Goal: Information Seeking & Learning: Stay updated

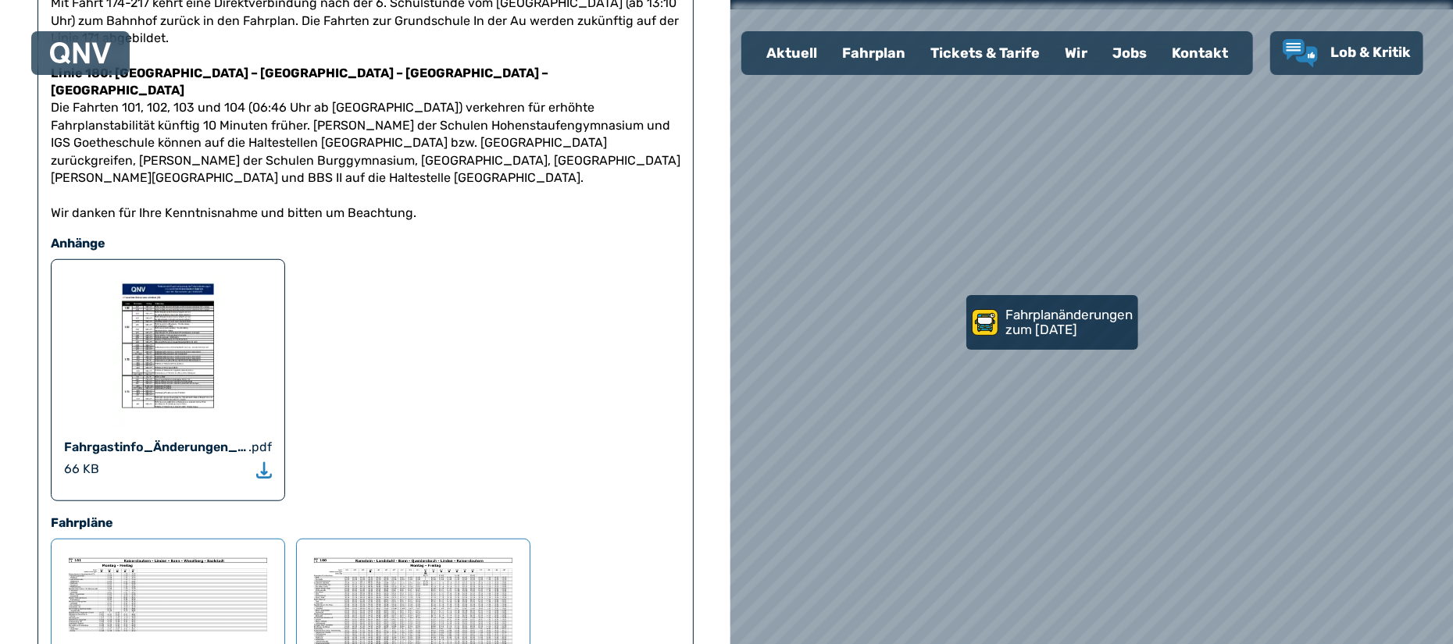
scroll to position [820, 0]
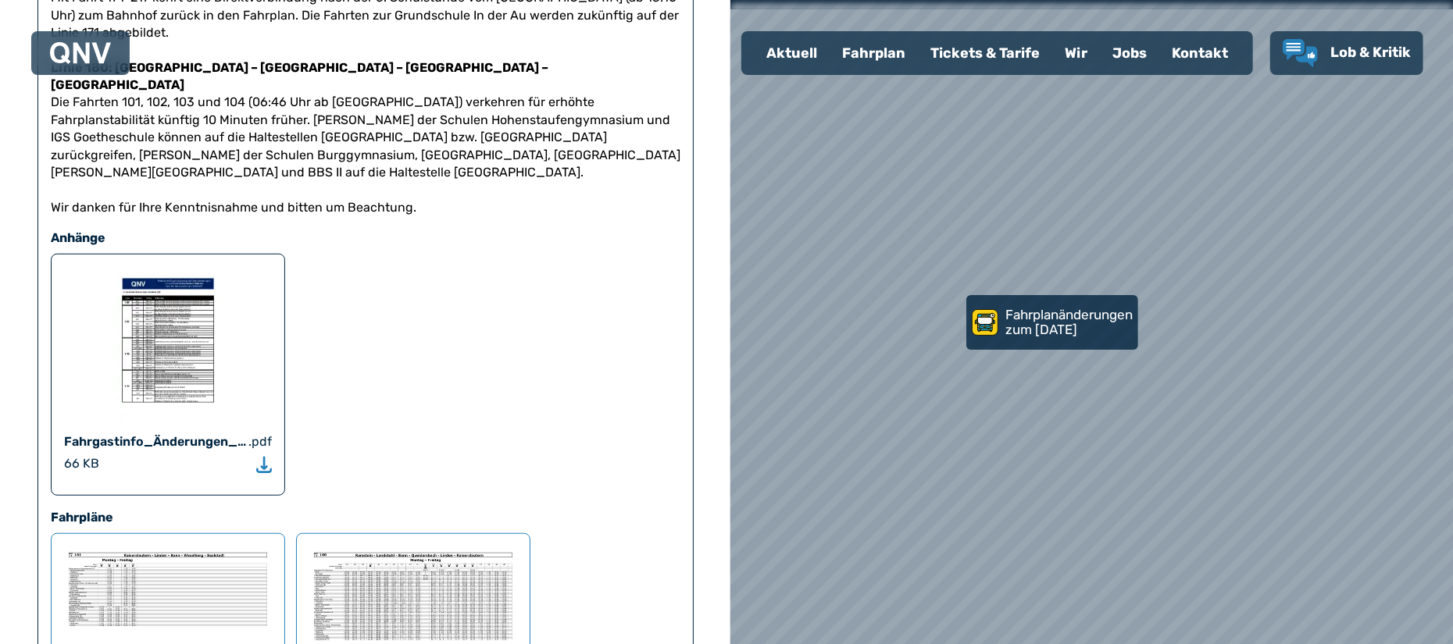
click at [223, 311] on picture at bounding box center [168, 345] width 208 height 156
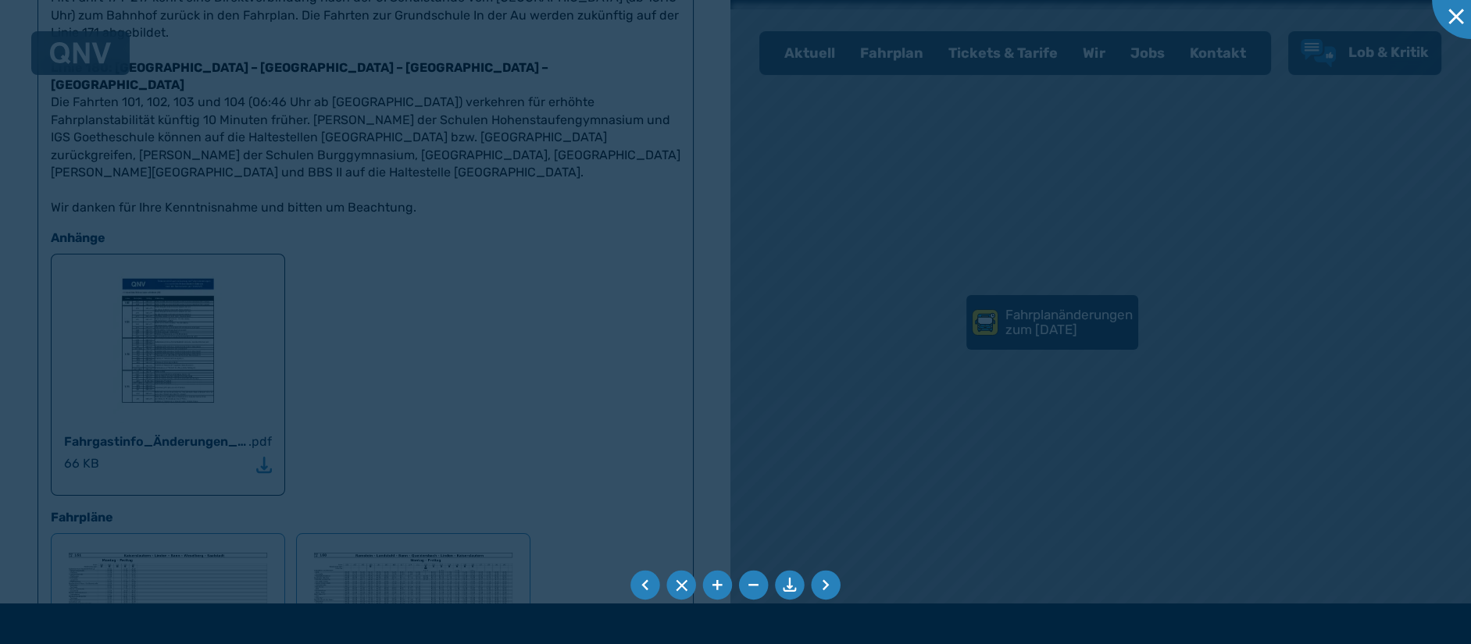
click at [223, 311] on div at bounding box center [735, 322] width 1471 height 644
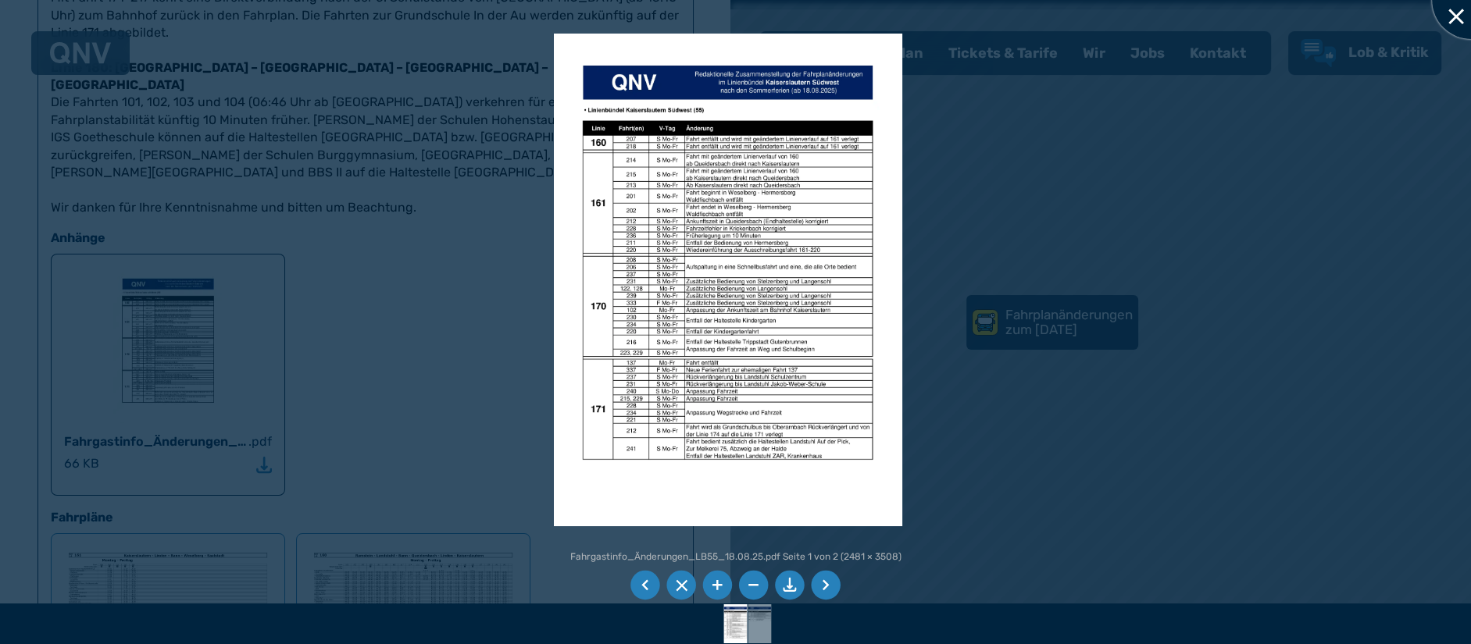
click at [1452, 20] on div at bounding box center [1471, 0] width 78 height 78
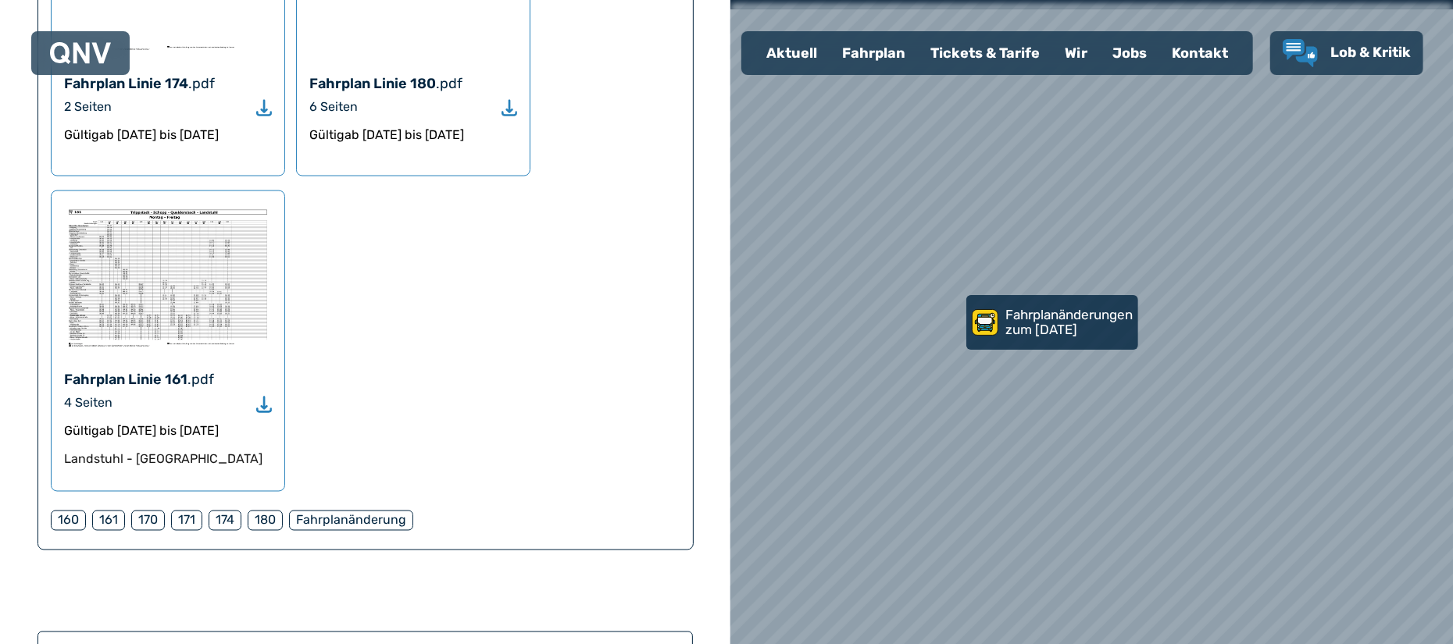
scroll to position [1496, 0]
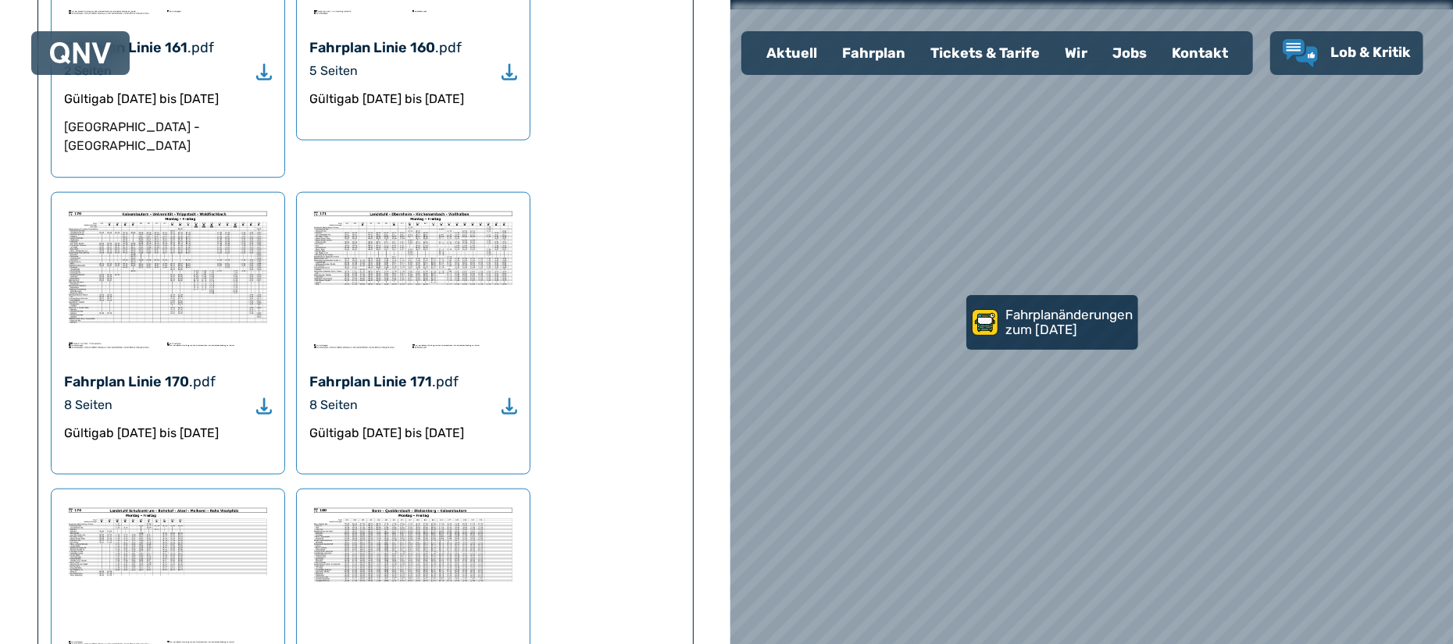
click at [1190, 222] on div at bounding box center [1092, 322] width 867 height 773
